Goal: Transaction & Acquisition: Obtain resource

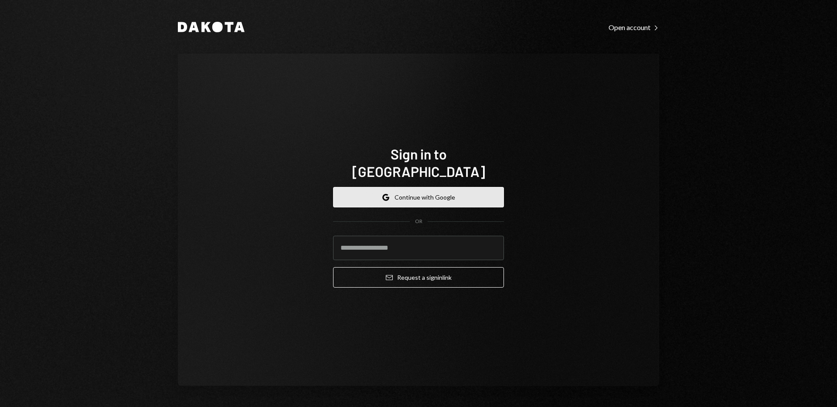
click at [449, 191] on button "Google Continue with Google" at bounding box center [418, 197] width 171 height 20
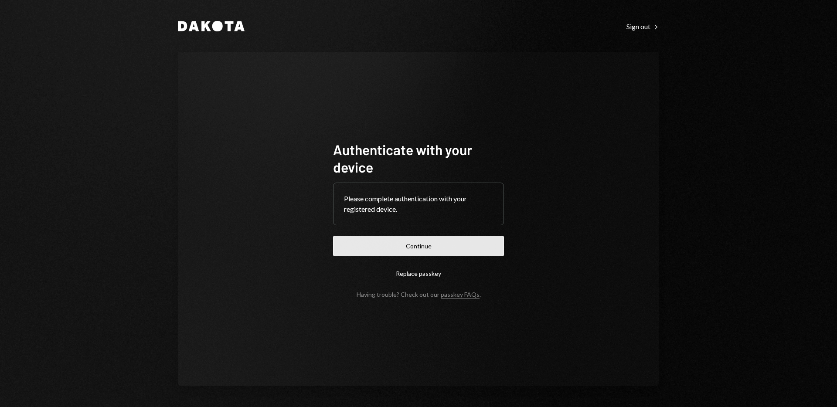
click at [415, 248] on button "Continue" at bounding box center [418, 246] width 171 height 20
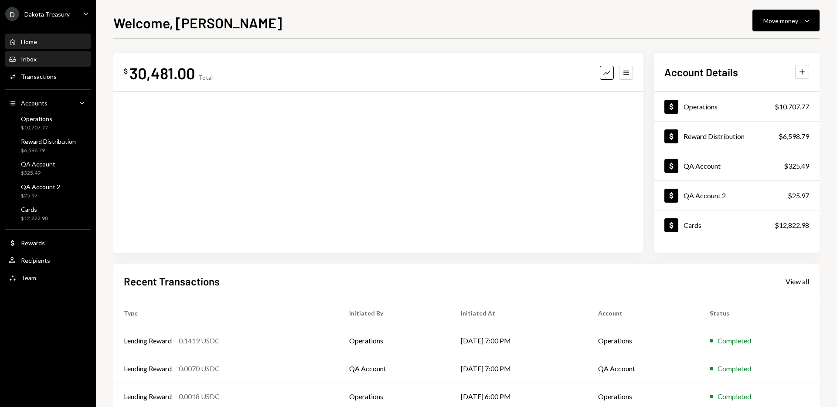
click at [60, 53] on div "Inbox Inbox" at bounding box center [48, 59] width 78 height 15
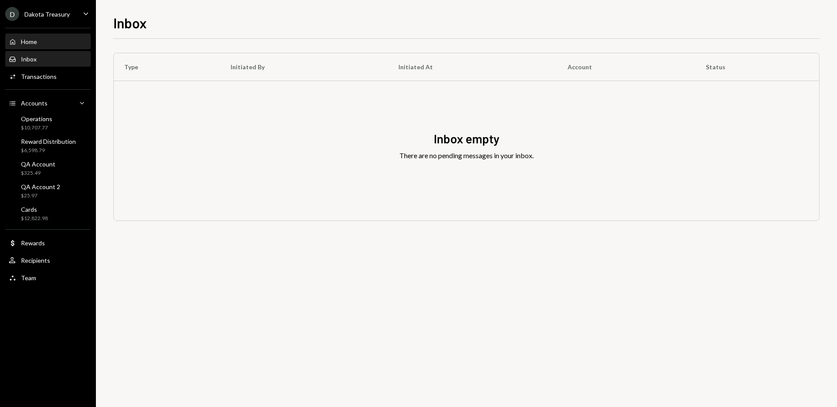
click at [60, 42] on div "Home Home" at bounding box center [48, 42] width 78 height 8
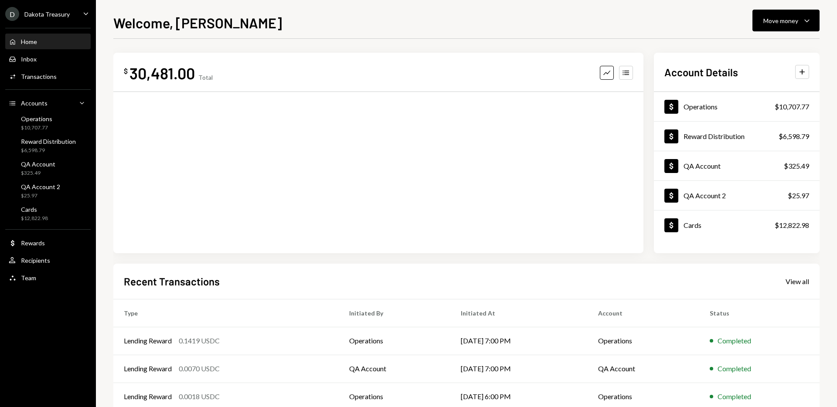
click at [62, 9] on div "D Dakota Treasury" at bounding box center [37, 14] width 64 height 14
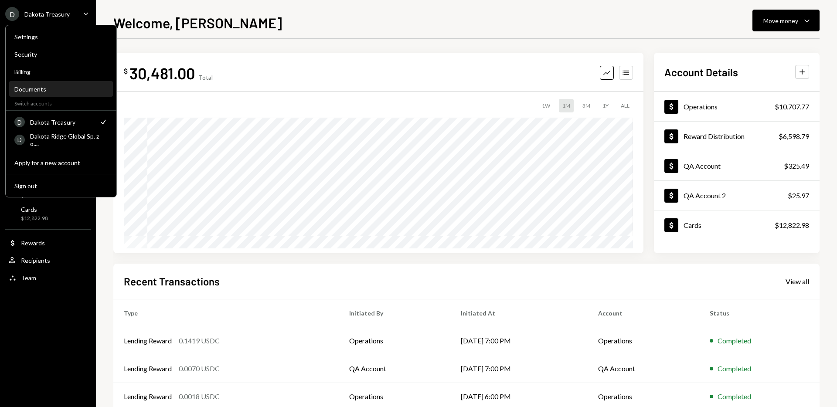
click at [60, 85] on div "Documents" at bounding box center [60, 88] width 93 height 7
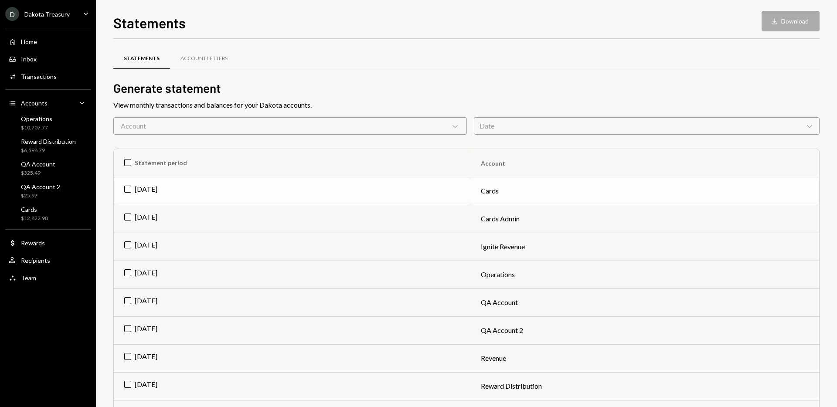
click at [125, 185] on td "Aug 2025" at bounding box center [292, 191] width 356 height 28
click at [125, 189] on td "Check Aug 2025" at bounding box center [292, 191] width 356 height 28
click at [131, 272] on td "Aug 2025" at bounding box center [292, 275] width 356 height 28
click at [791, 21] on button "Download Download" at bounding box center [790, 21] width 58 height 20
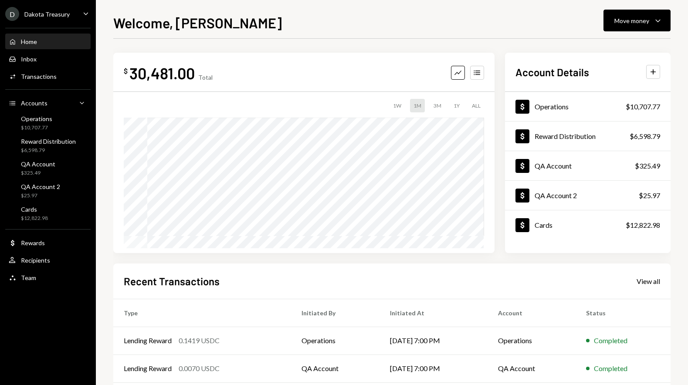
click at [59, 17] on div "Dakota Treasury" at bounding box center [46, 13] width 45 height 7
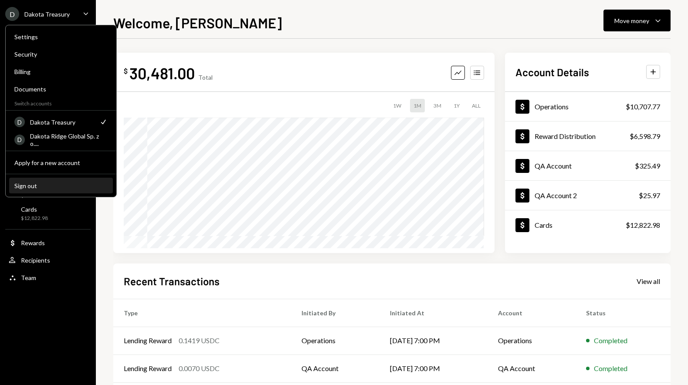
click at [68, 182] on div "Sign out" at bounding box center [60, 185] width 93 height 7
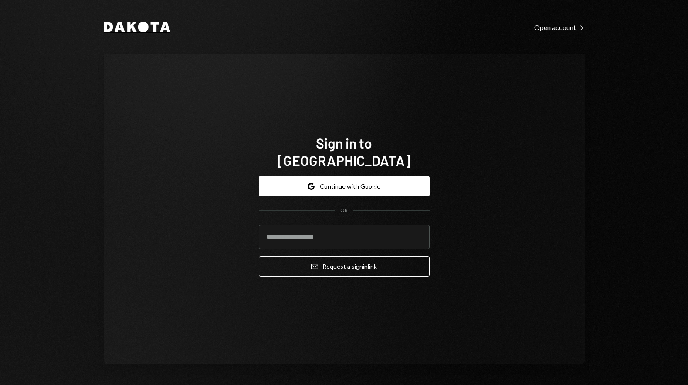
click at [139, 29] on icon at bounding box center [143, 27] width 10 height 10
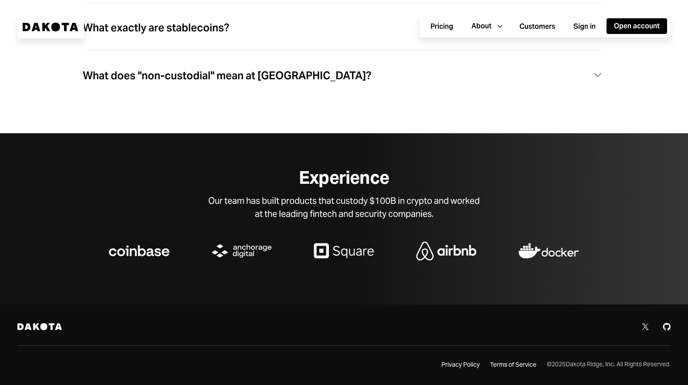
scroll to position [2735, 0]
